Goal: Task Accomplishment & Management: Manage account settings

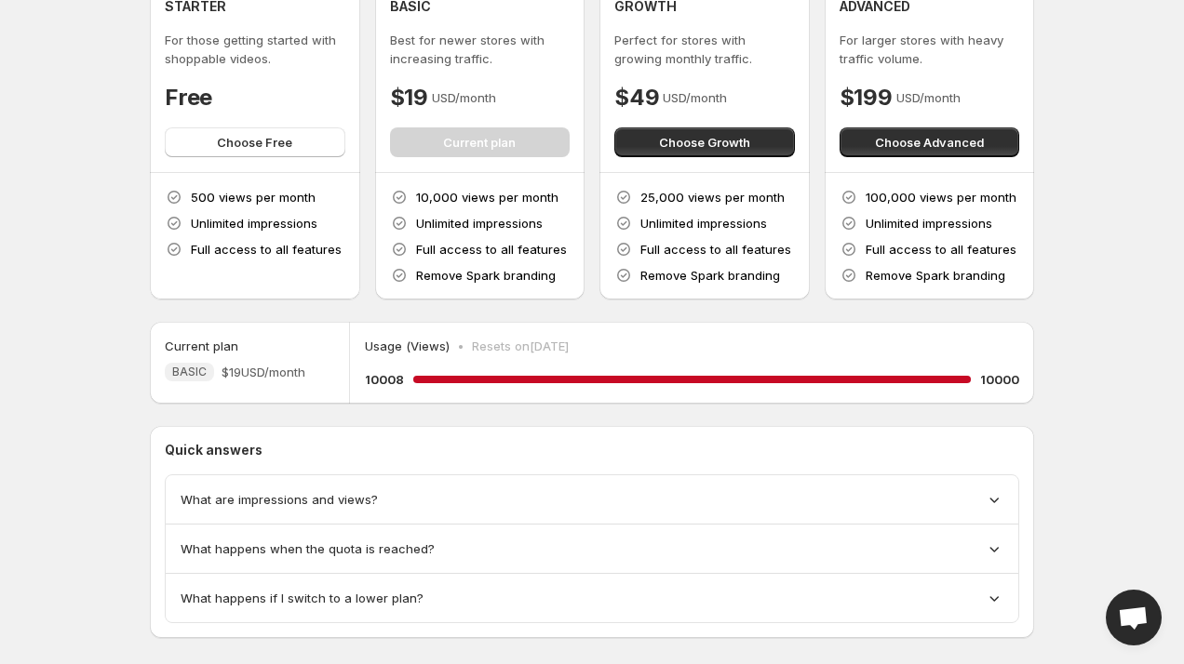
scroll to position [93, 0]
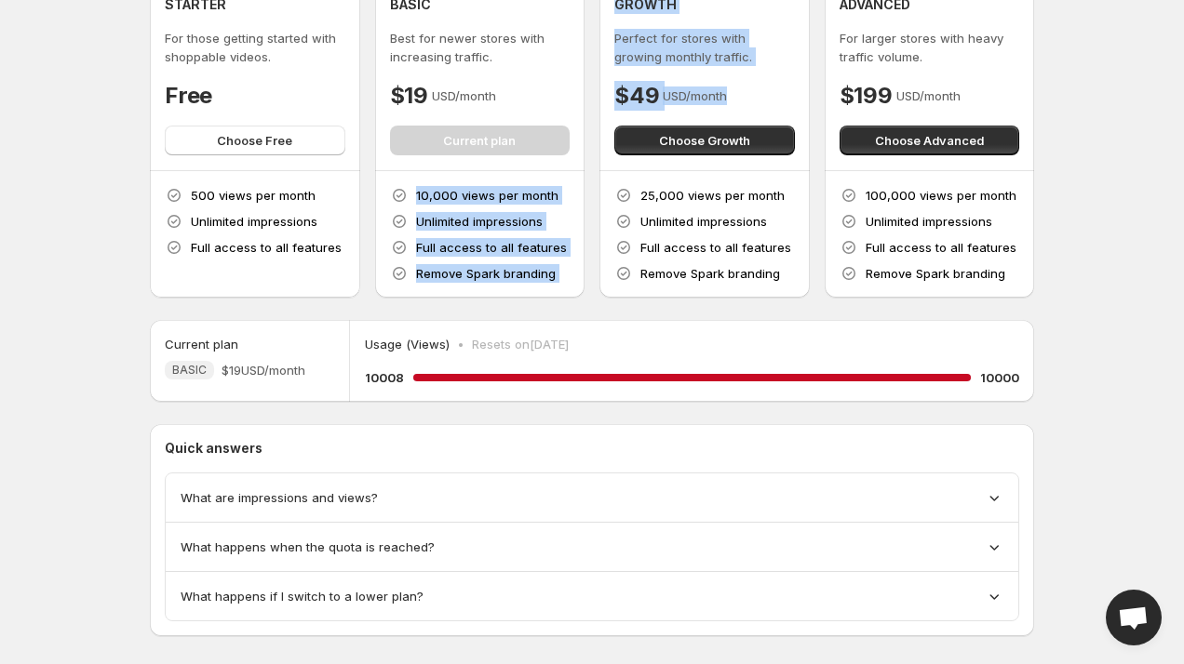
drag, startPoint x: 730, startPoint y: 88, endPoint x: 567, endPoint y: 99, distance: 164.1
click at [567, 99] on div "STARTER For those getting started with shoppable videos. Free Choose Free 500 v…" at bounding box center [592, 138] width 884 height 317
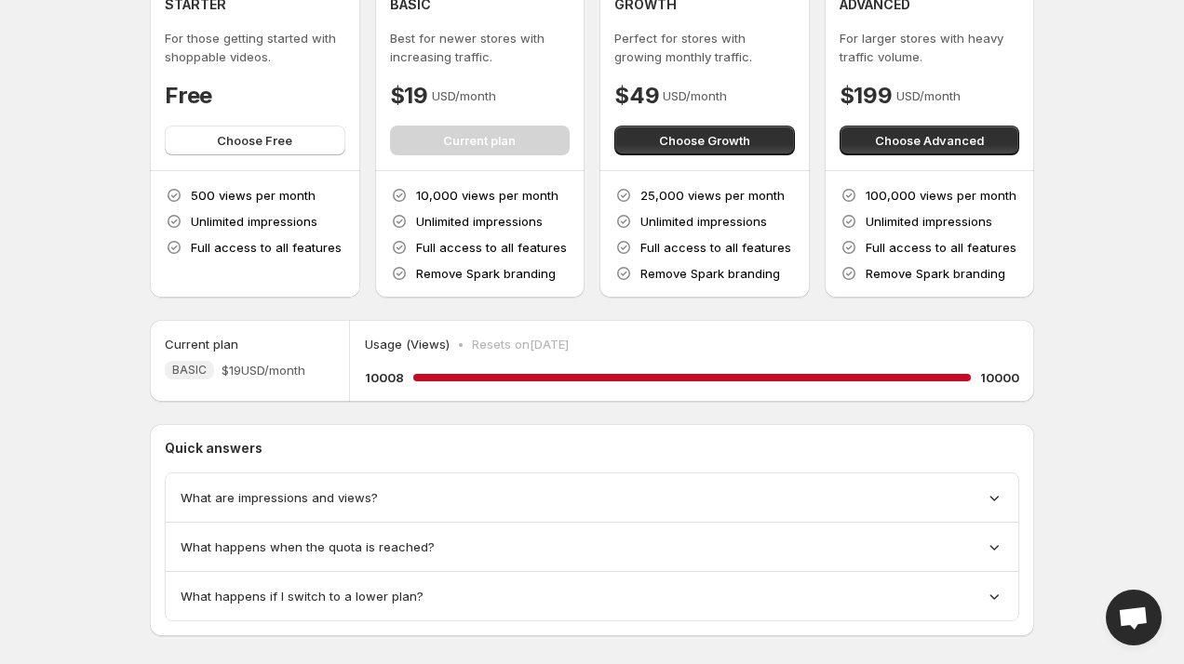
click at [647, 90] on h4 "$49" at bounding box center [636, 96] width 45 height 30
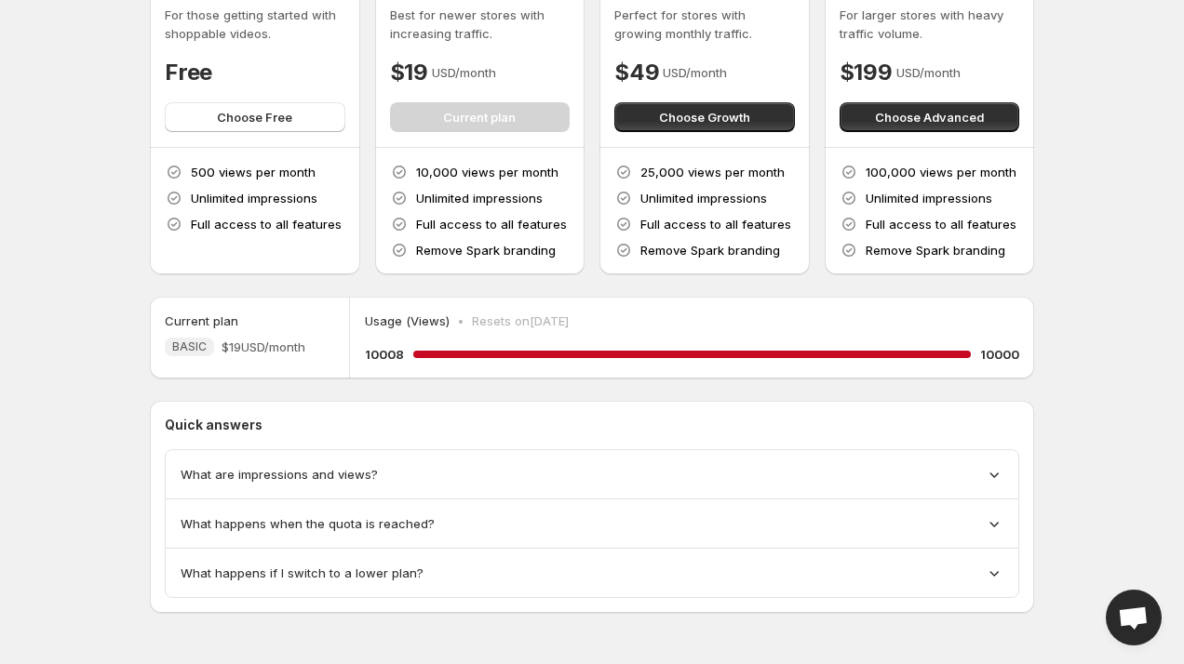
scroll to position [118, 0]
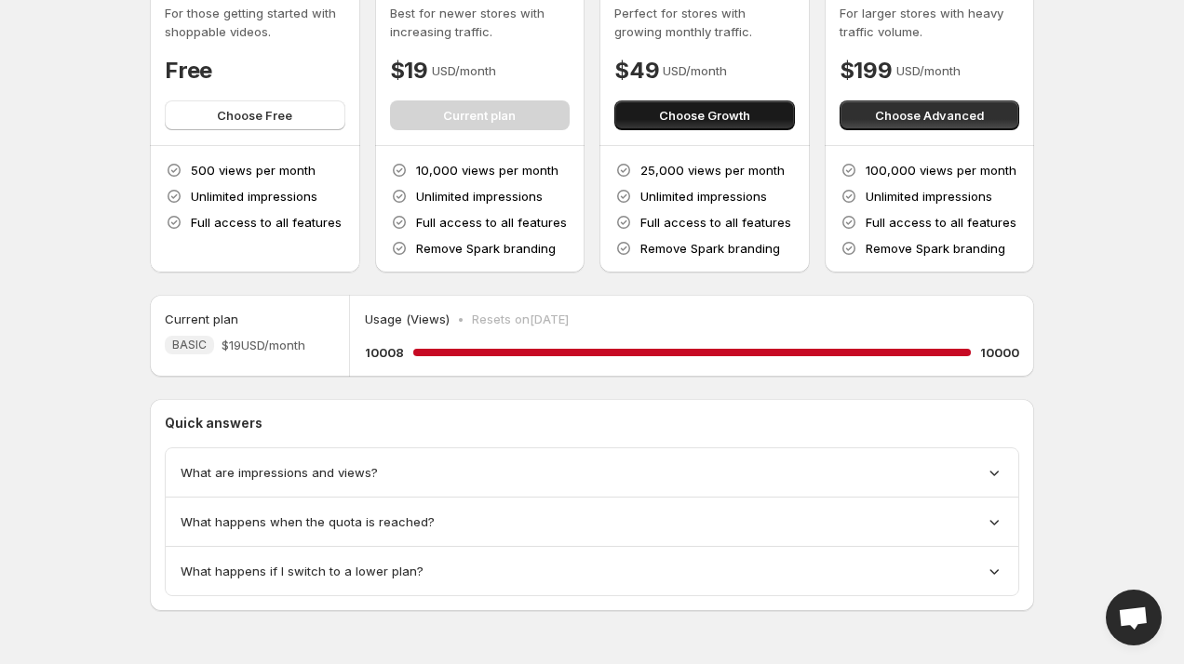
click at [729, 120] on span "Choose Growth" at bounding box center [704, 115] width 91 height 19
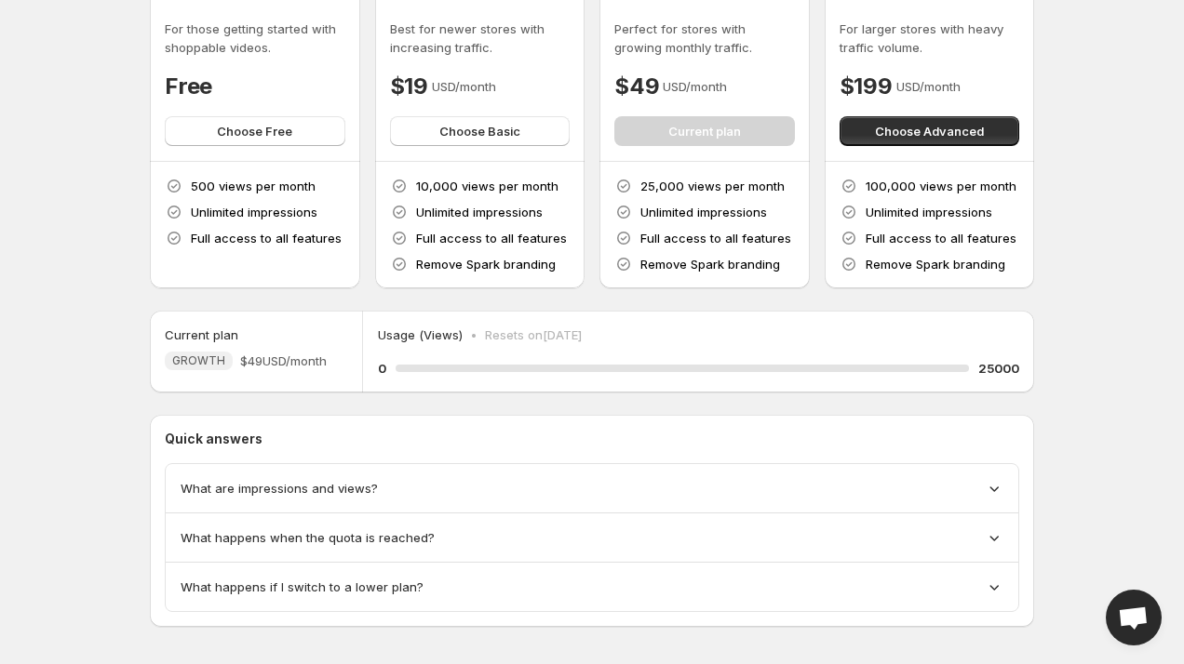
scroll to position [118, 0]
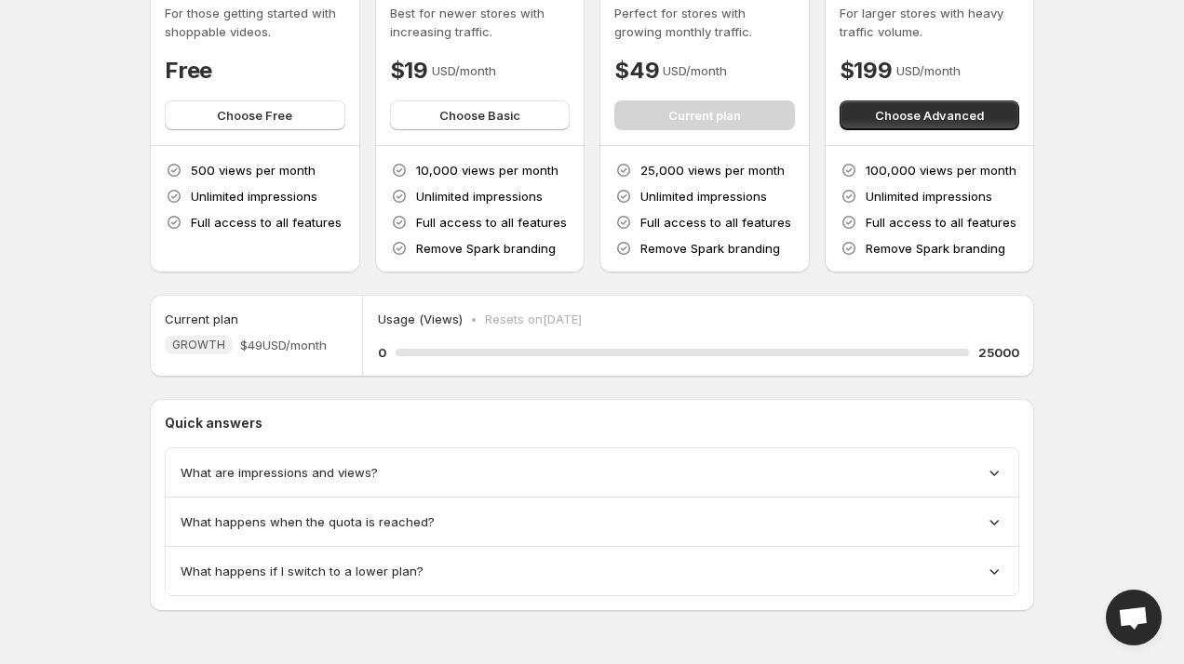
click at [700, 465] on div "What are impressions and views?" at bounding box center [592, 472] width 823 height 19
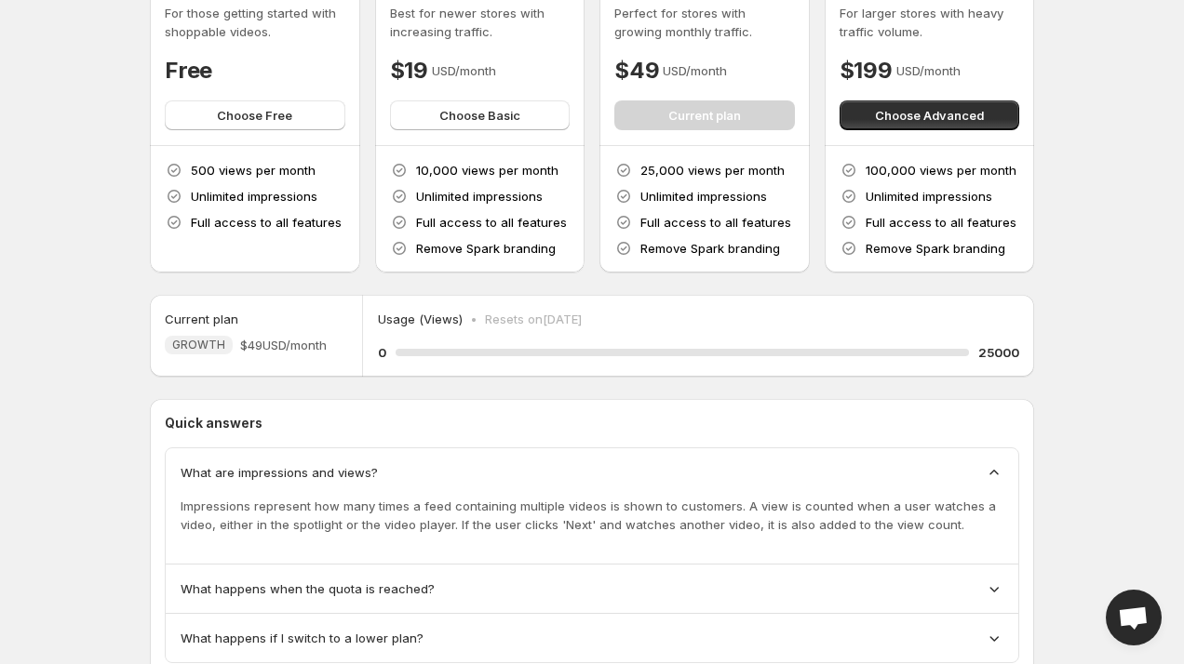
click at [699, 479] on div "What are impressions and views?" at bounding box center [592, 472] width 823 height 19
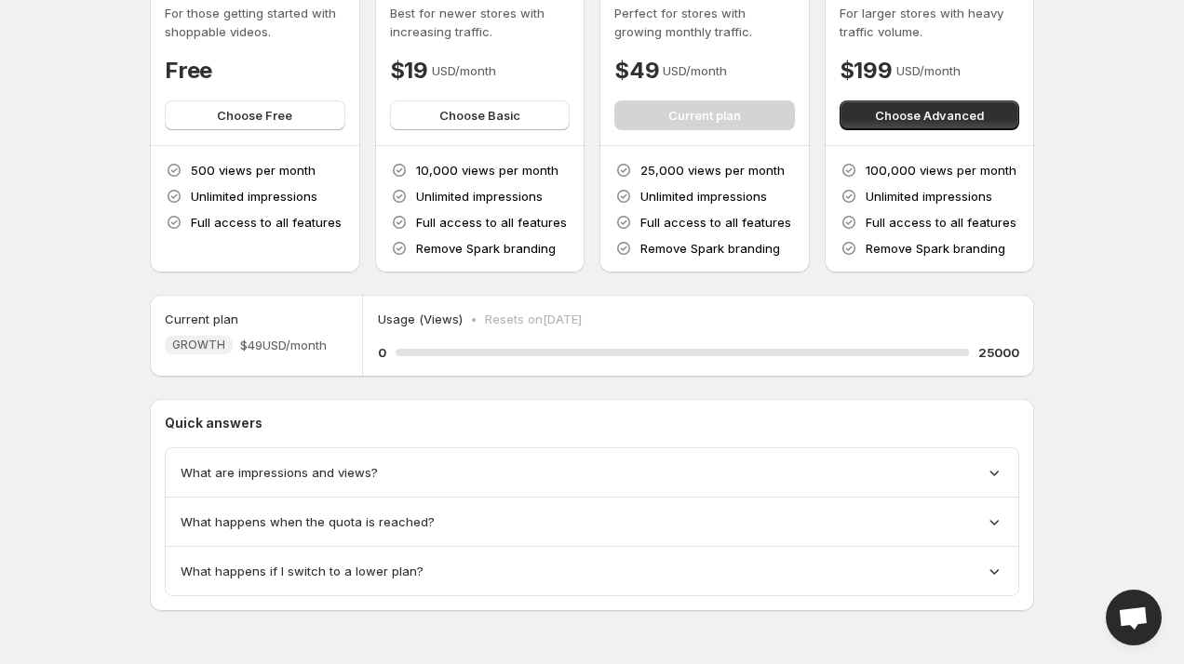
click at [681, 514] on div "What happens when the quota is reached?" at bounding box center [592, 522] width 823 height 19
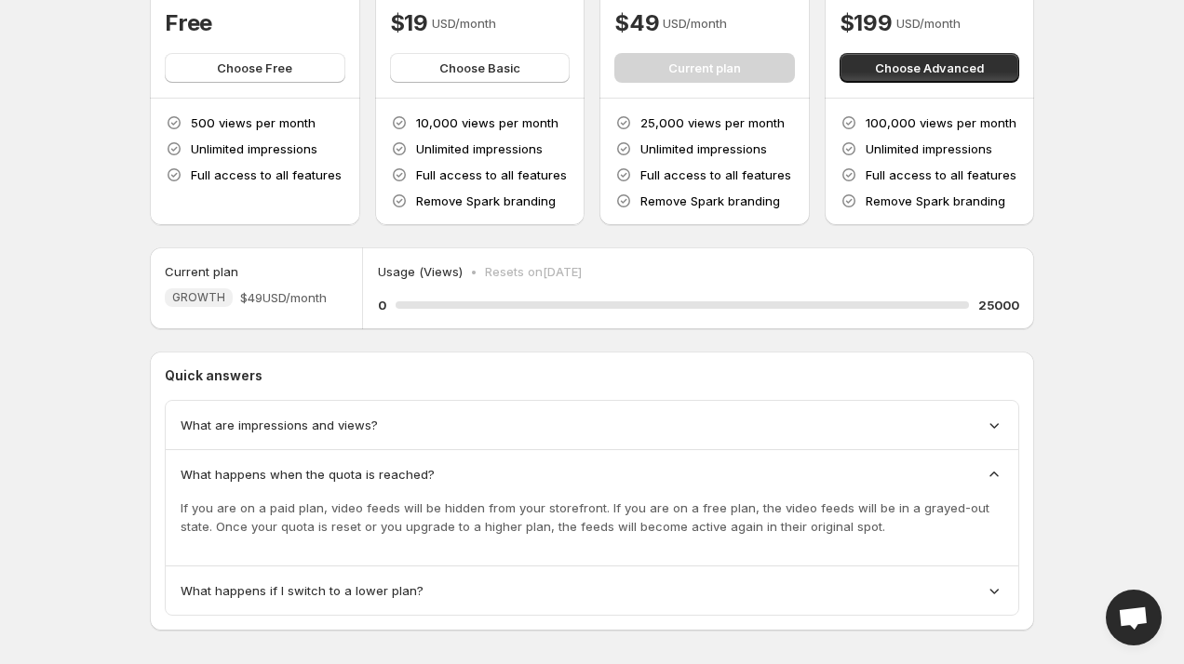
scroll to position [185, 0]
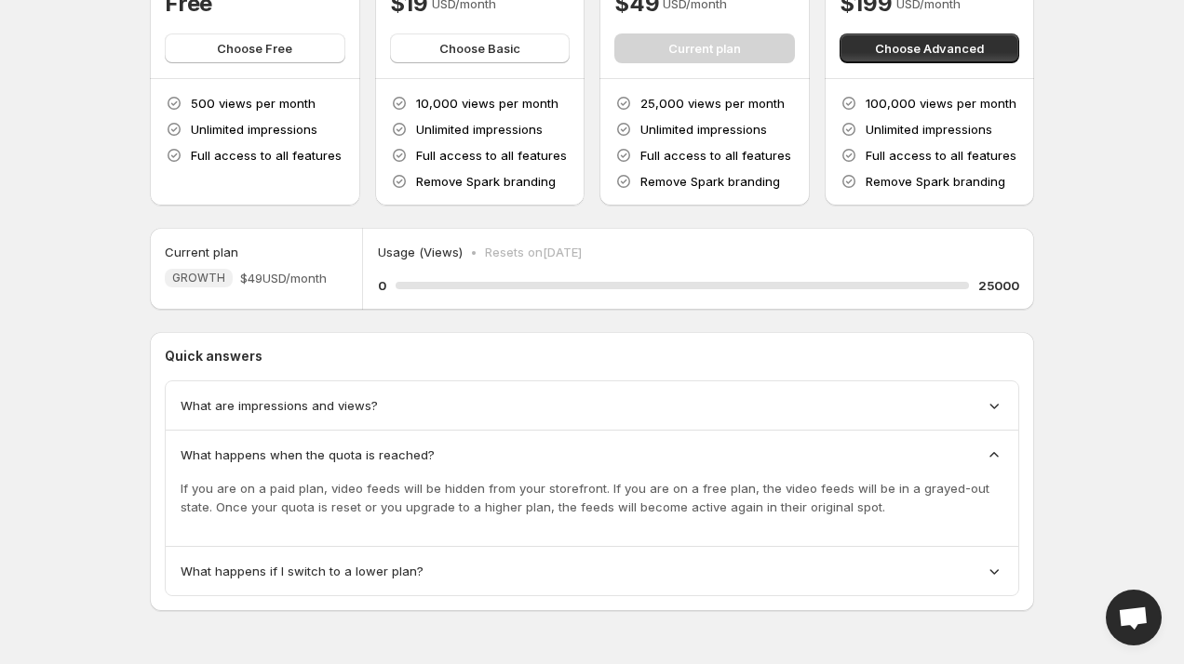
click at [738, 464] on div "If you are on a paid plan, video feeds will be hidden from your storefront. If …" at bounding box center [592, 497] width 823 height 67
click at [829, 452] on div "What happens when the quota is reached?" at bounding box center [592, 455] width 823 height 19
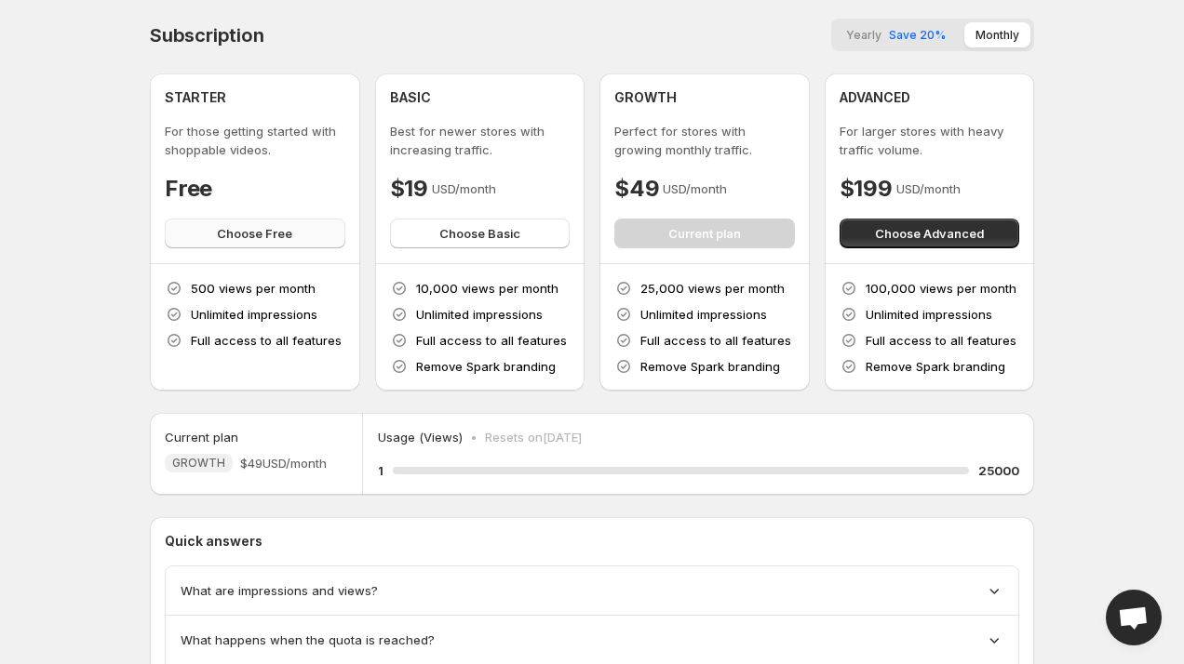
scroll to position [0, 0]
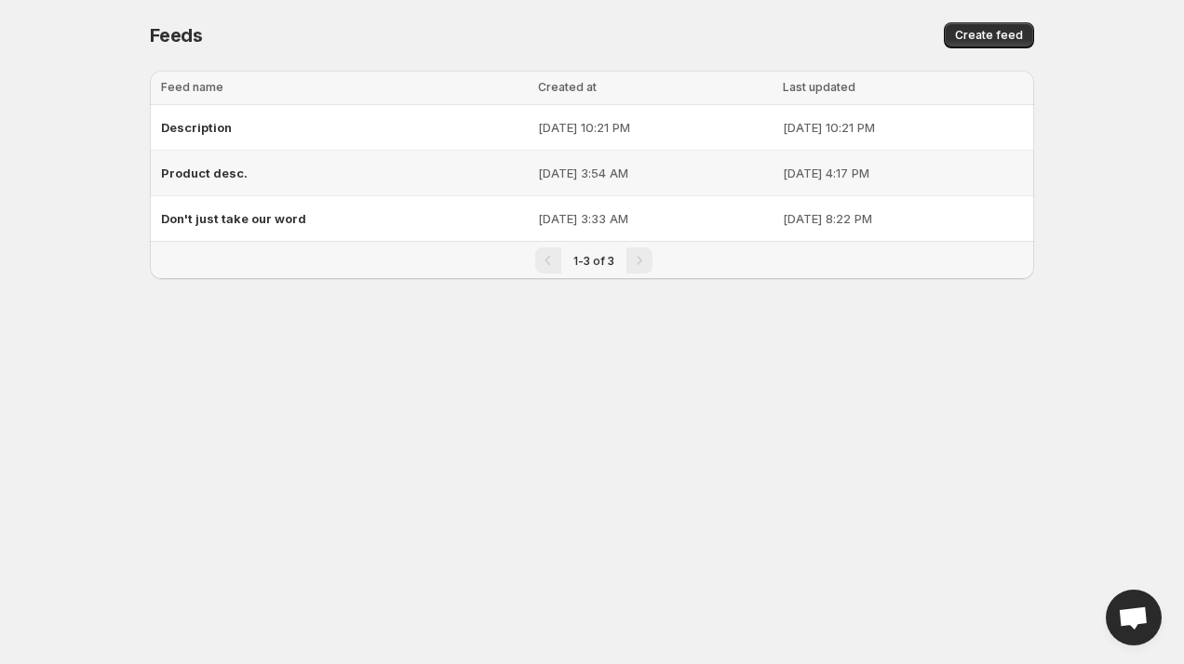
click at [224, 163] on div "Product desc." at bounding box center [344, 172] width 366 height 33
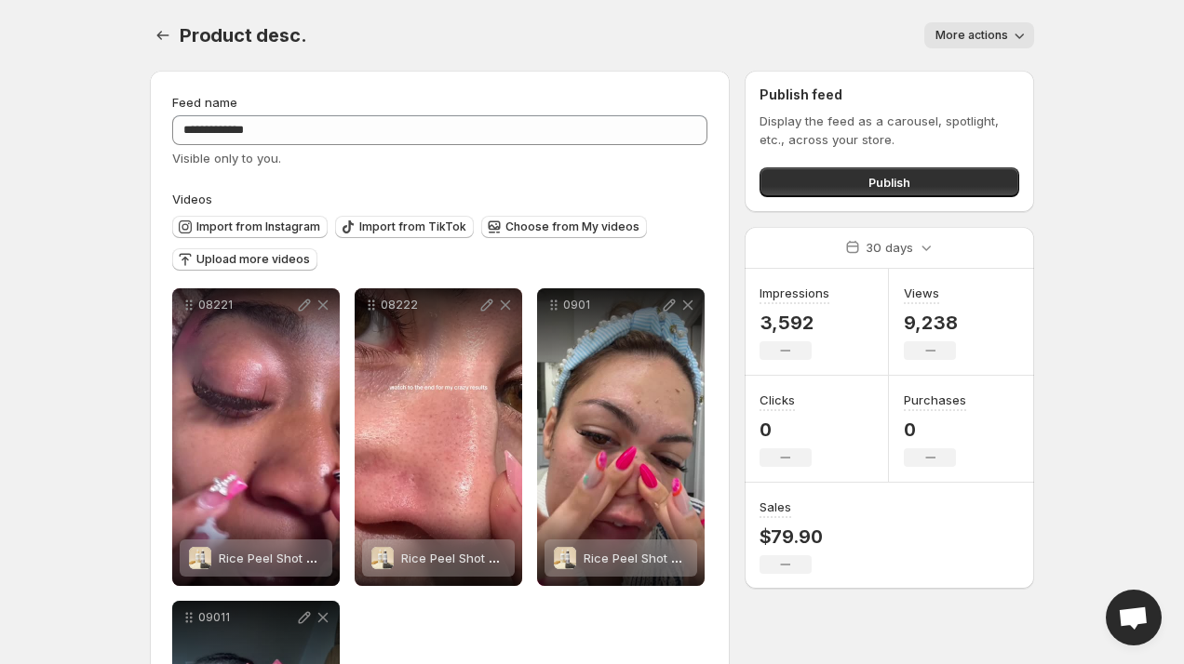
click at [148, 33] on div "**********" at bounding box center [591, 472] width 929 height 944
click at [162, 33] on icon "Settings" at bounding box center [163, 35] width 19 height 19
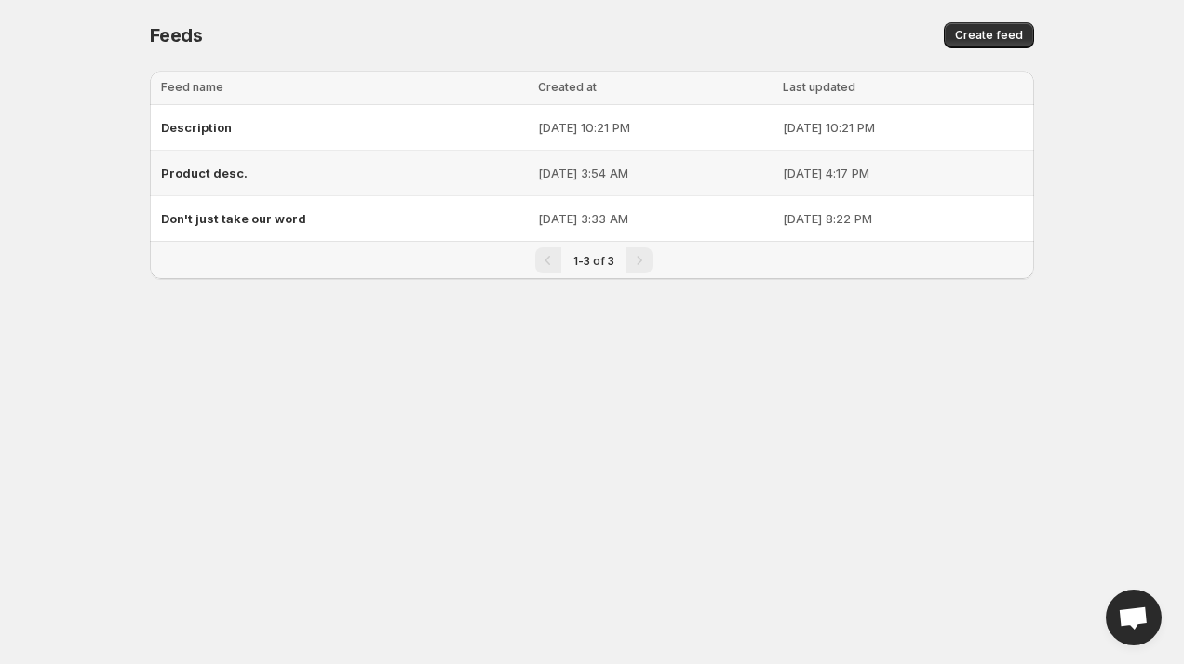
click at [268, 137] on div "Description" at bounding box center [344, 127] width 366 height 33
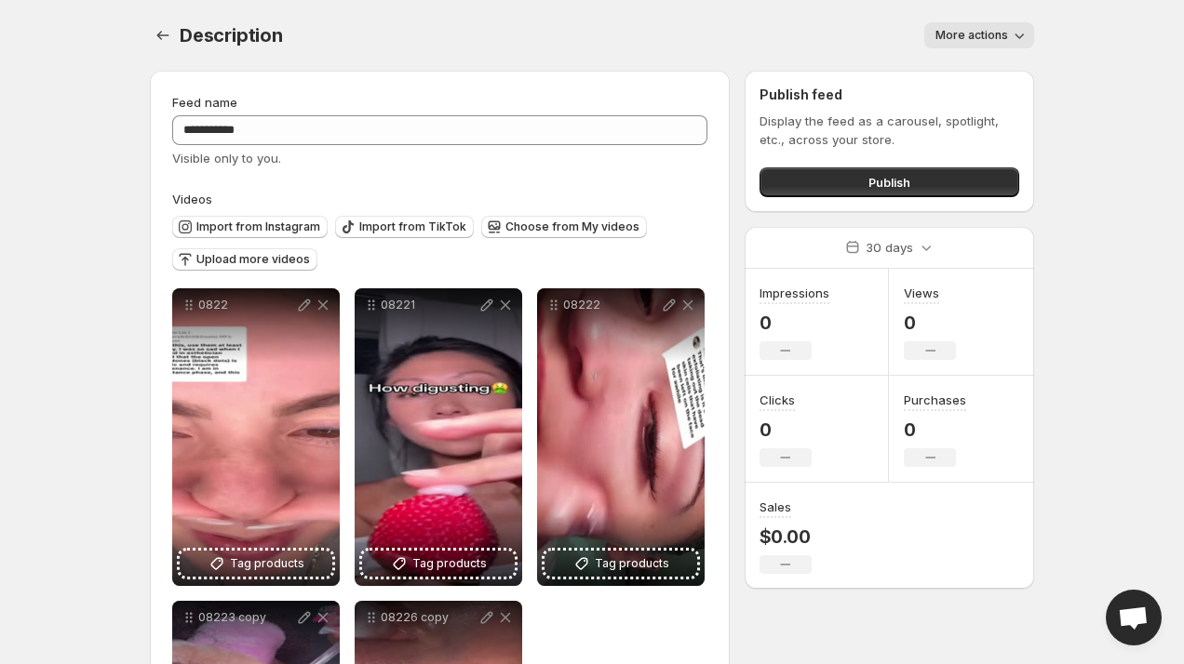
click at [1001, 31] on span "More actions" at bounding box center [971, 35] width 73 height 15
click at [972, 65] on span "Delete" at bounding box center [956, 74] width 37 height 19
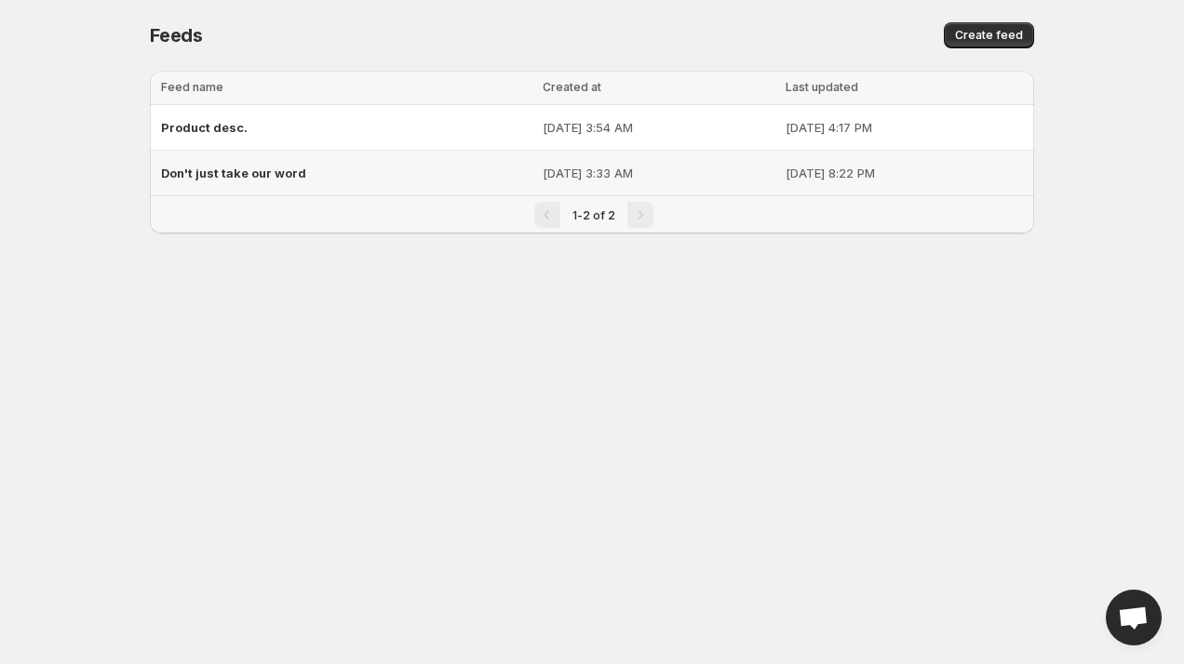
click at [252, 174] on span "Don't just take our word" at bounding box center [233, 173] width 145 height 15
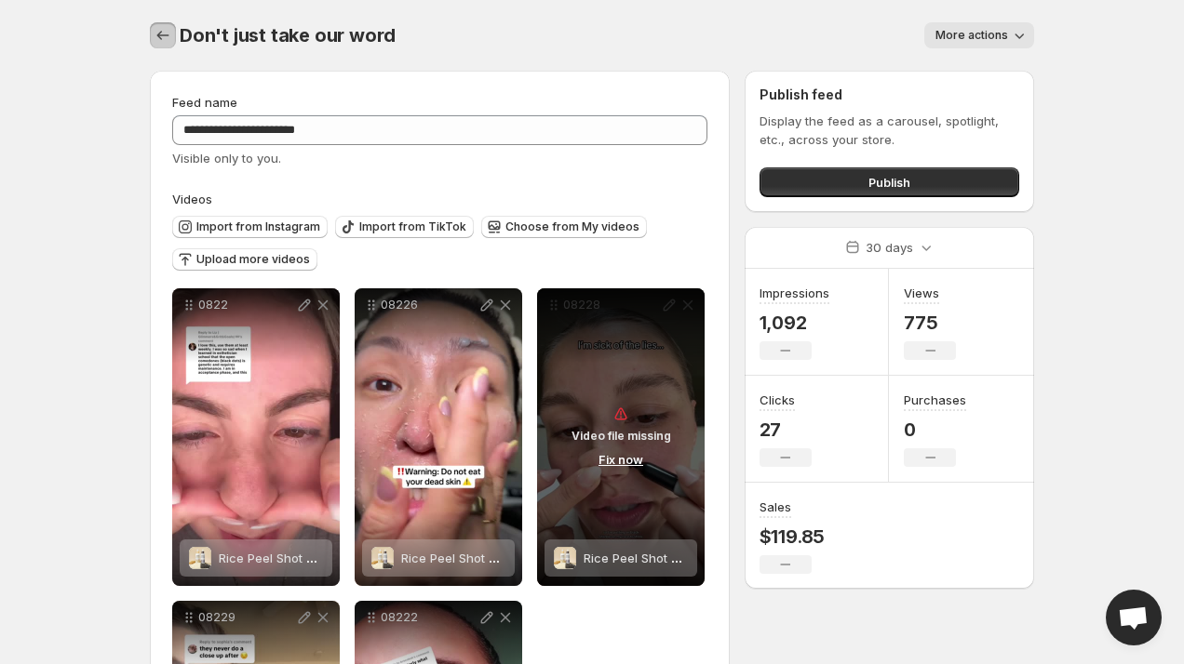
click at [160, 37] on icon "Settings" at bounding box center [163, 35] width 19 height 19
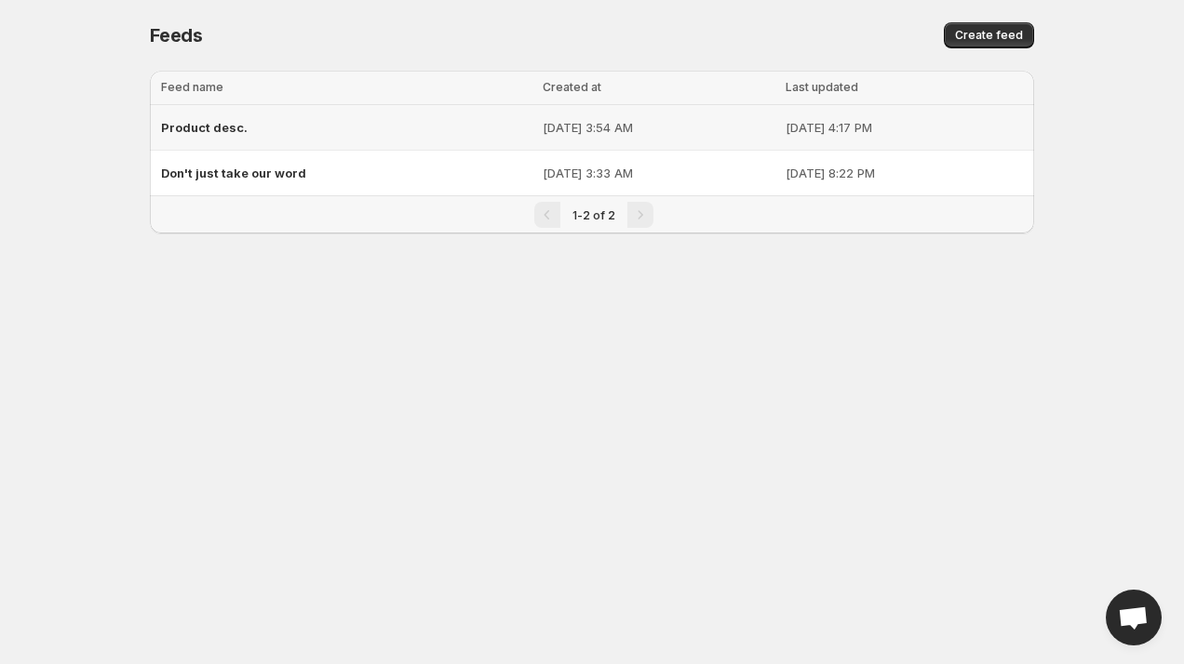
click at [206, 130] on span "Product desc." at bounding box center [204, 127] width 87 height 15
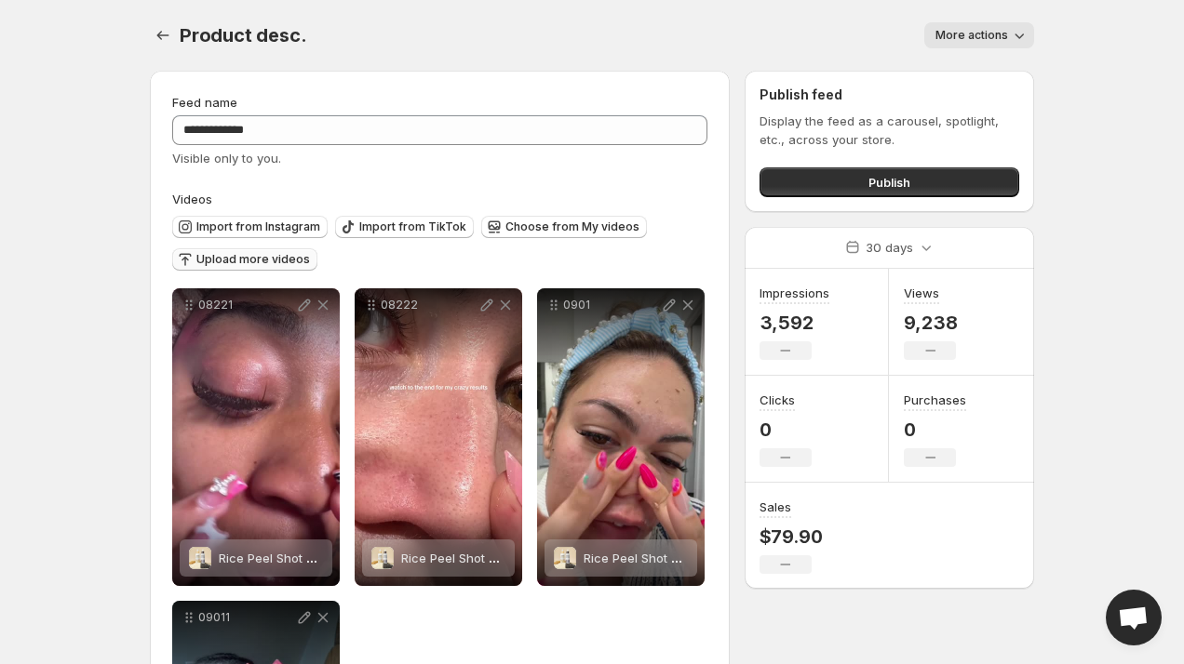
click at [287, 261] on span "Upload more videos" at bounding box center [253, 259] width 114 height 15
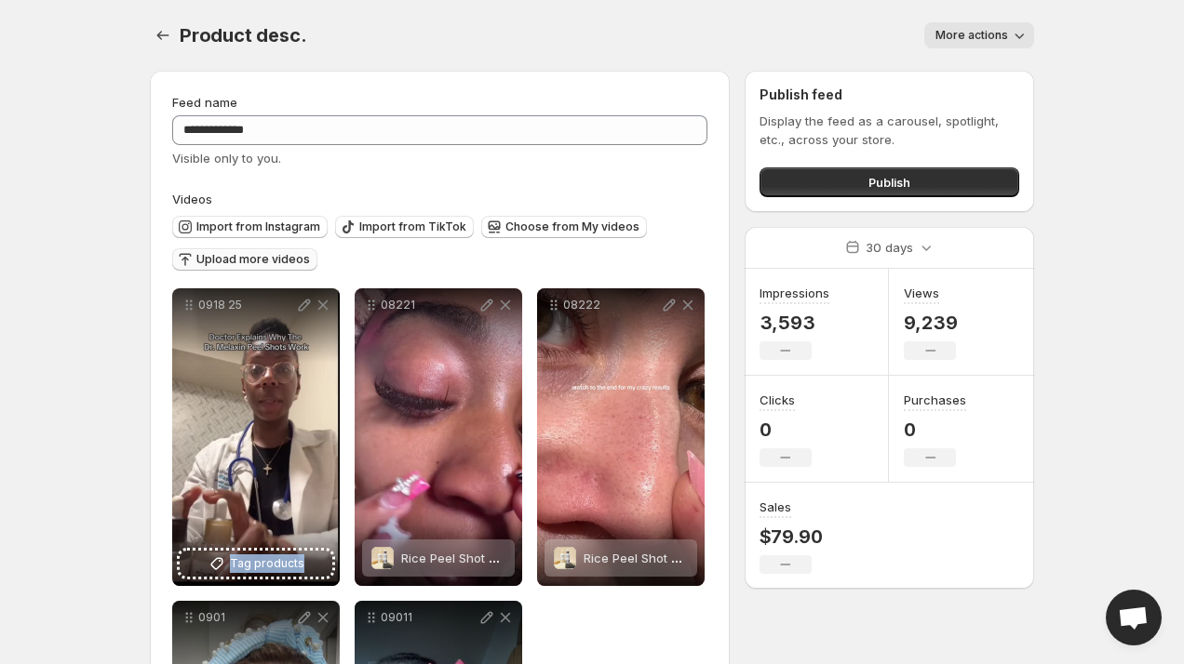
drag, startPoint x: 242, startPoint y: 414, endPoint x: 517, endPoint y: 587, distance: 325.3
click at [517, 587] on div "0918 25 Tag products Save Cancel Video title ******* File extension (e.g., MOV,…" at bounding box center [439, 593] width 535 height 610
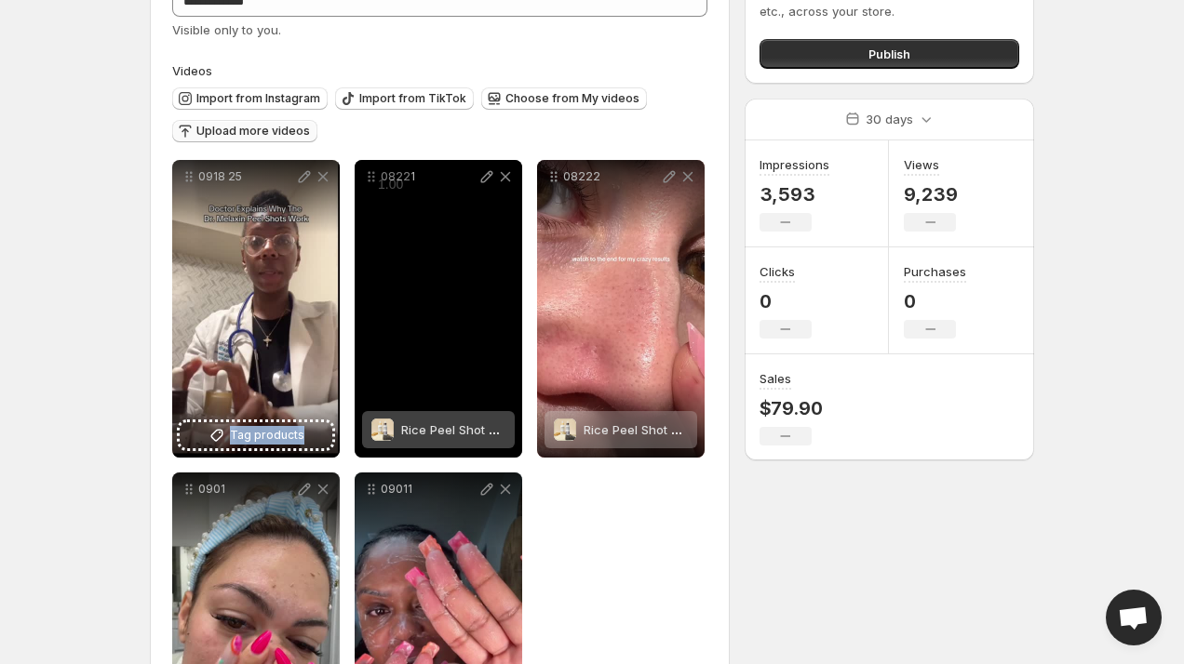
scroll to position [141, 0]
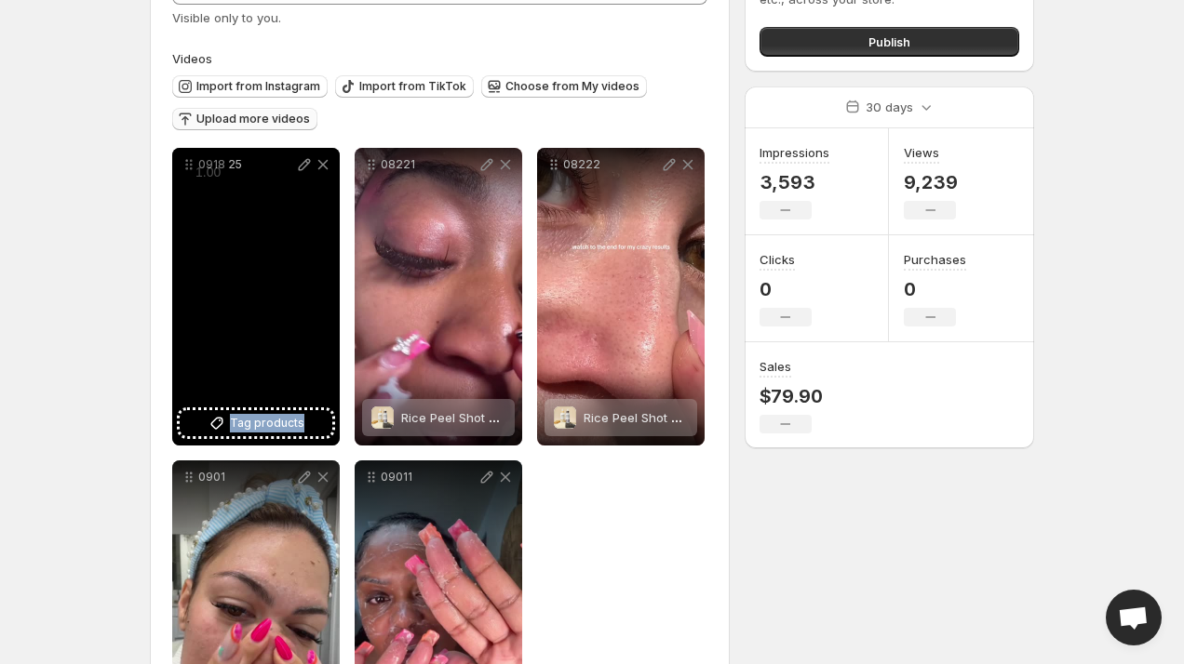
drag, startPoint x: 187, startPoint y: 159, endPoint x: 224, endPoint y: 194, distance: 51.3
click at [224, 194] on div "0918 25 Tag products" at bounding box center [255, 297] width 167 height 298
drag, startPoint x: 186, startPoint y: 167, endPoint x: 201, endPoint y: 172, distance: 15.9
click at [201, 172] on div "1.00 « − + » ×" at bounding box center [213, 171] width 54 height 29
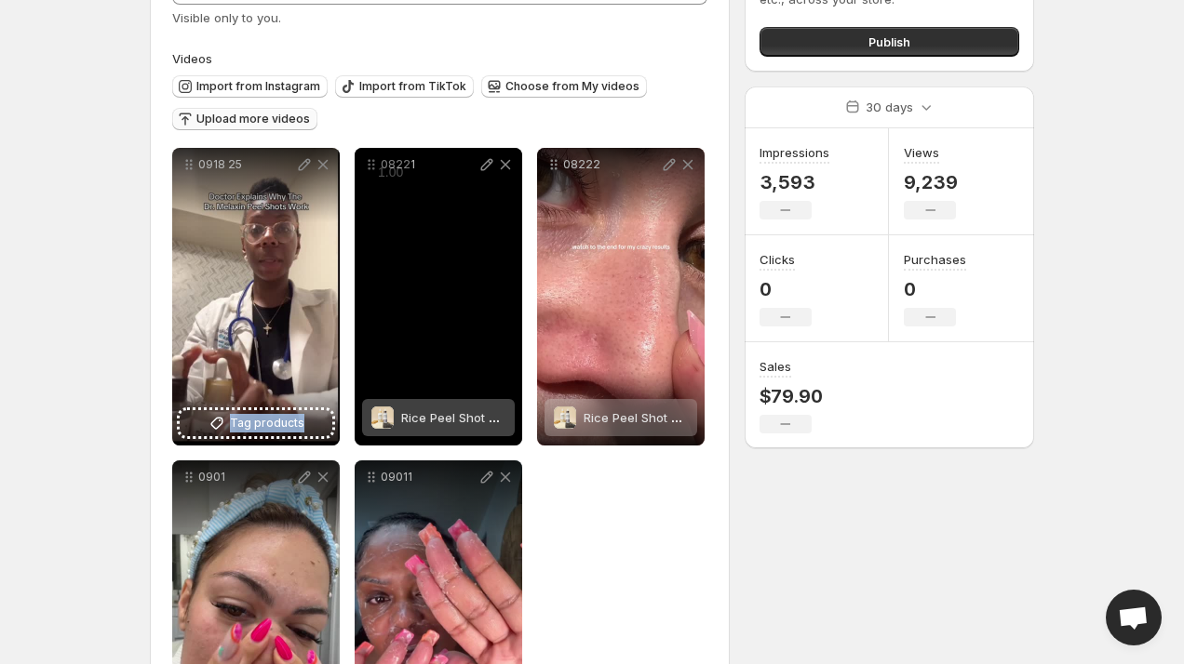
drag, startPoint x: 195, startPoint y: 168, endPoint x: 435, endPoint y: 347, distance: 299.3
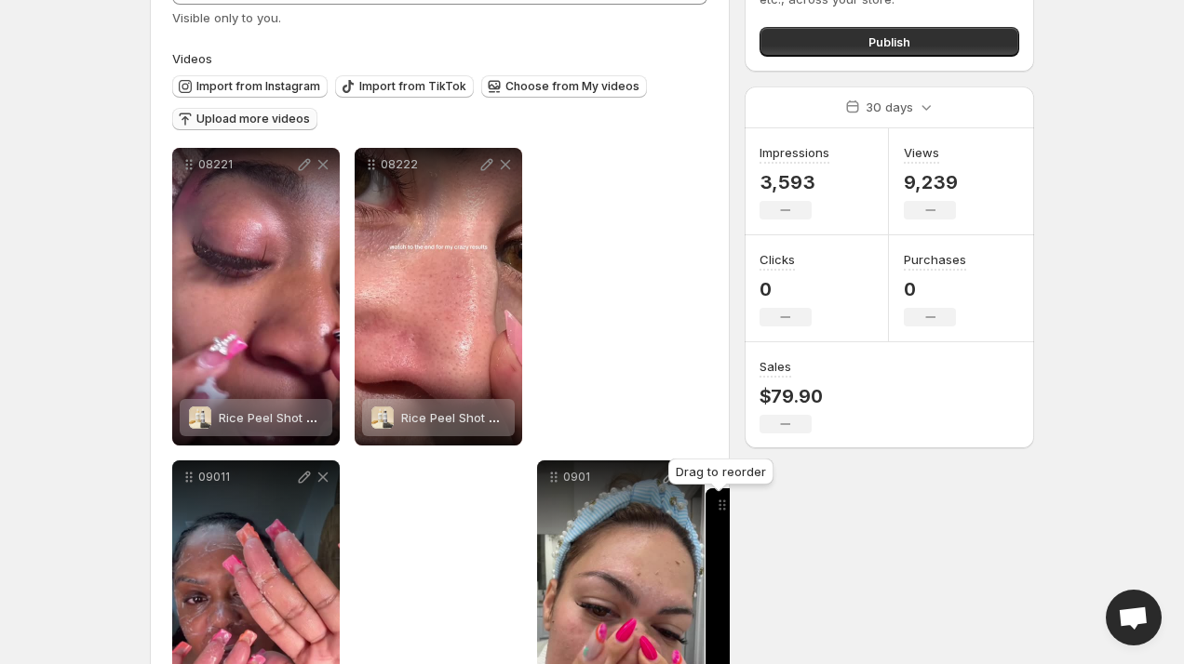
drag, startPoint x: 184, startPoint y: 167, endPoint x: 717, endPoint y: 508, distance: 632.7
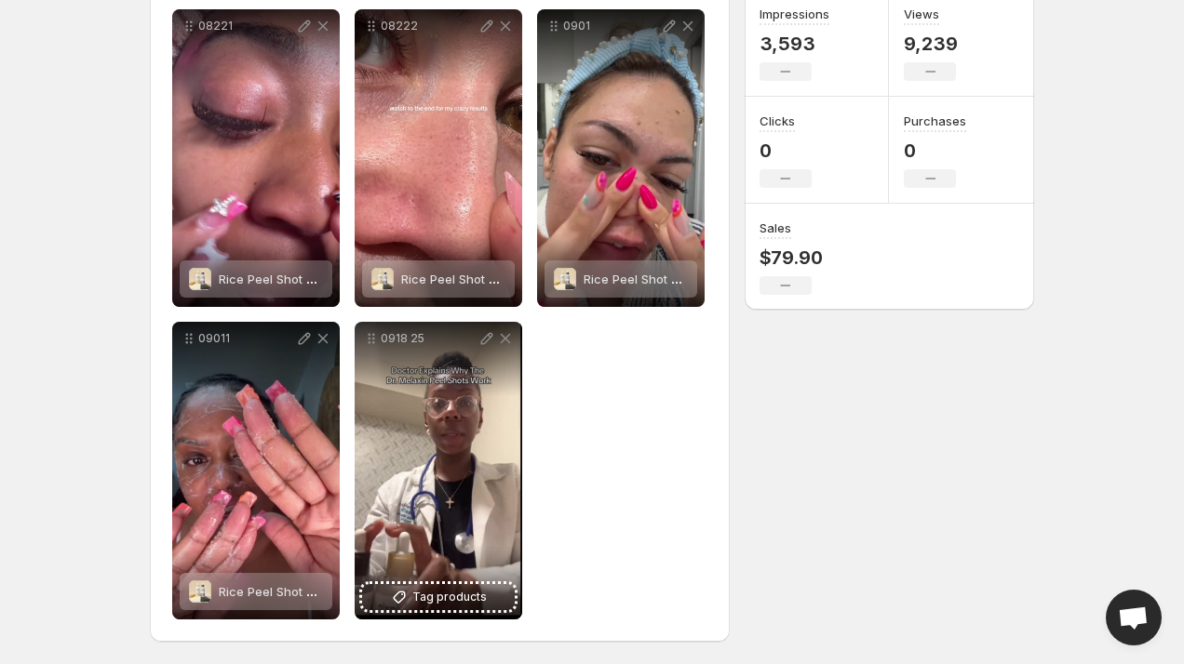
scroll to position [0, 0]
